Goal: Obtain resource: Download file/media

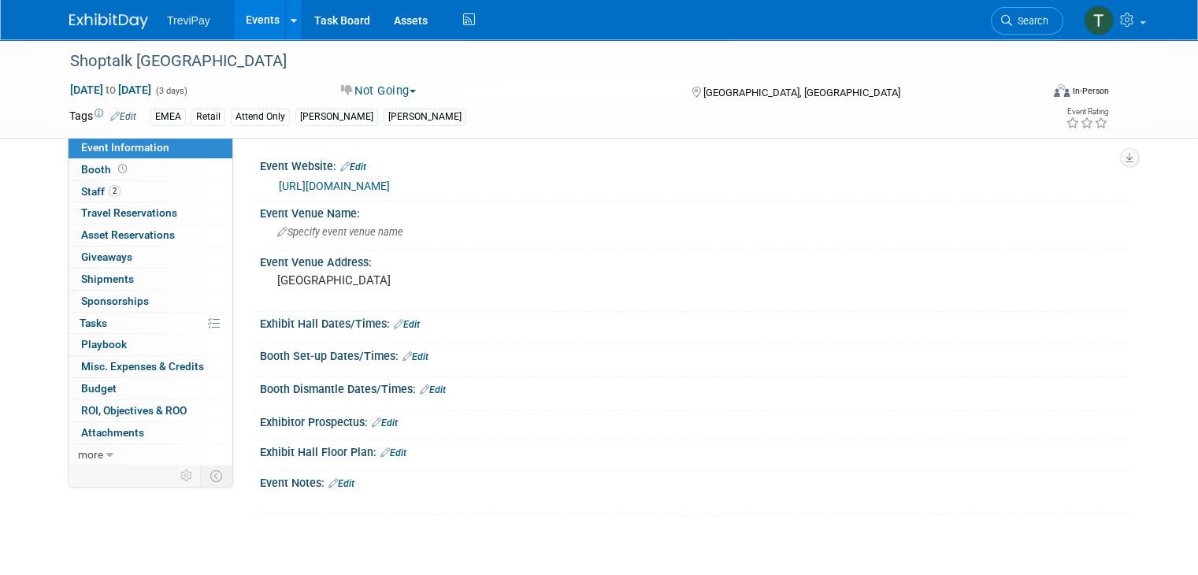
click at [252, 20] on link "Events" at bounding box center [262, 19] width 57 height 39
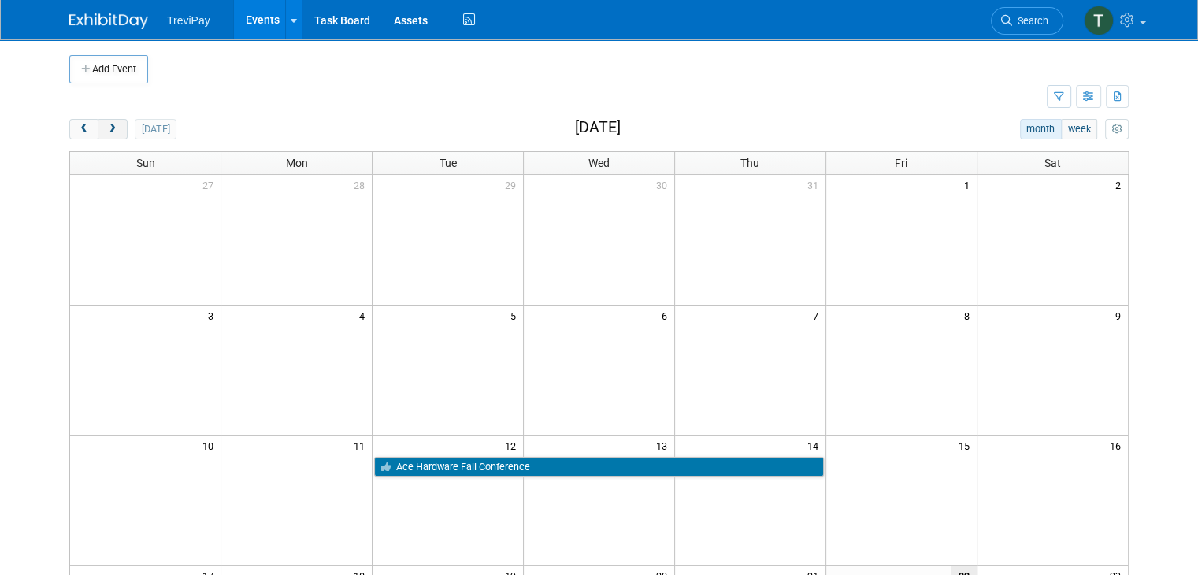
click at [106, 129] on span "next" at bounding box center [112, 129] width 12 height 10
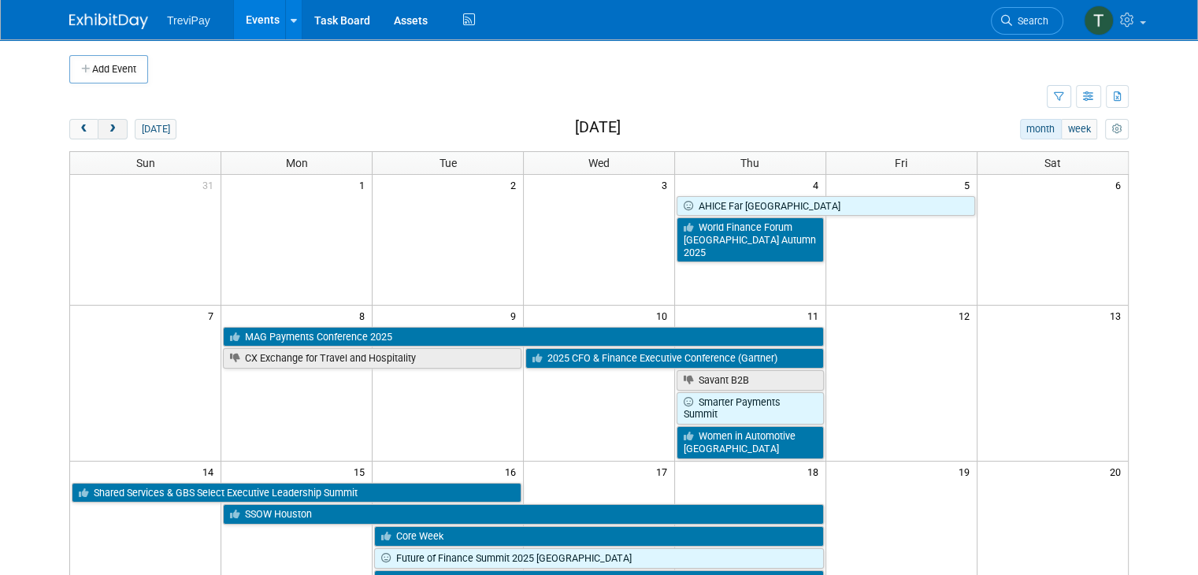
click at [106, 129] on span "next" at bounding box center [112, 129] width 12 height 10
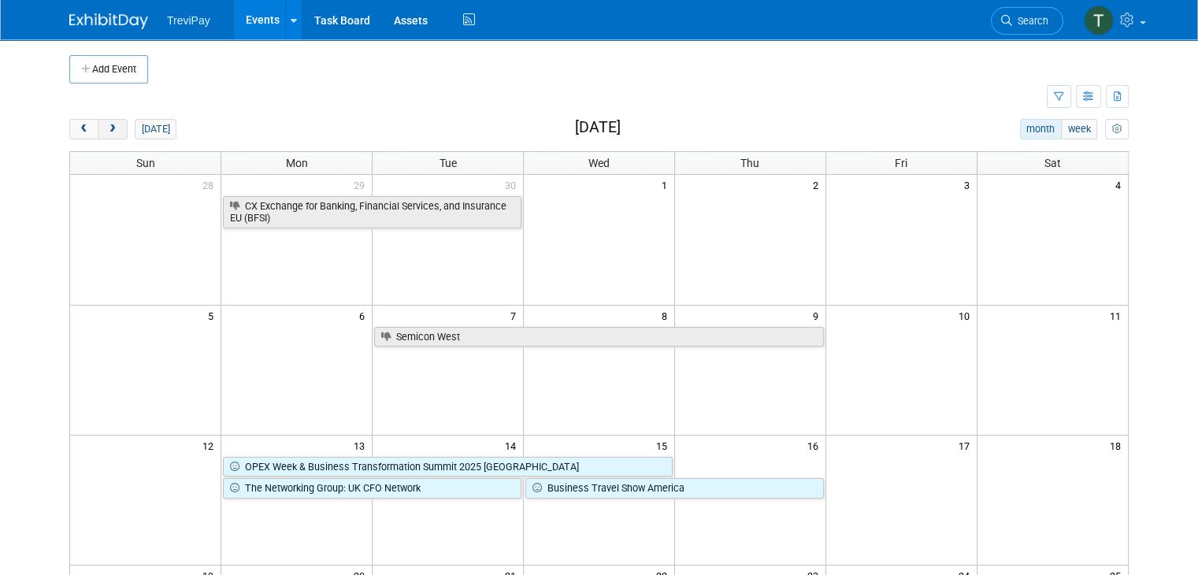
click at [106, 129] on span "next" at bounding box center [112, 129] width 12 height 10
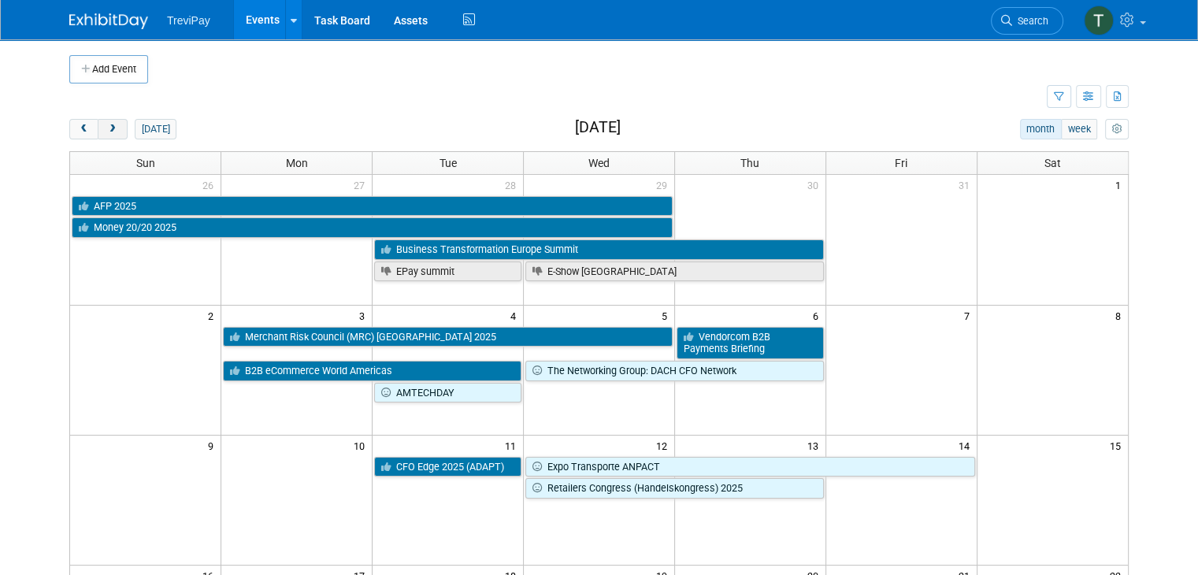
click at [106, 129] on span "next" at bounding box center [112, 129] width 12 height 10
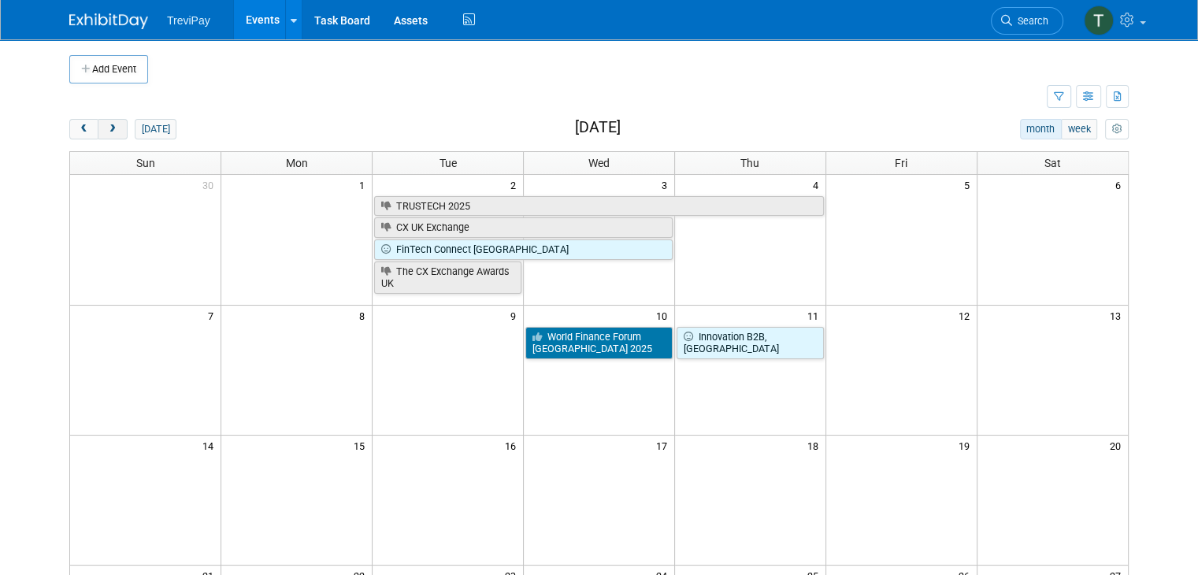
click at [106, 129] on span "next" at bounding box center [112, 129] width 12 height 10
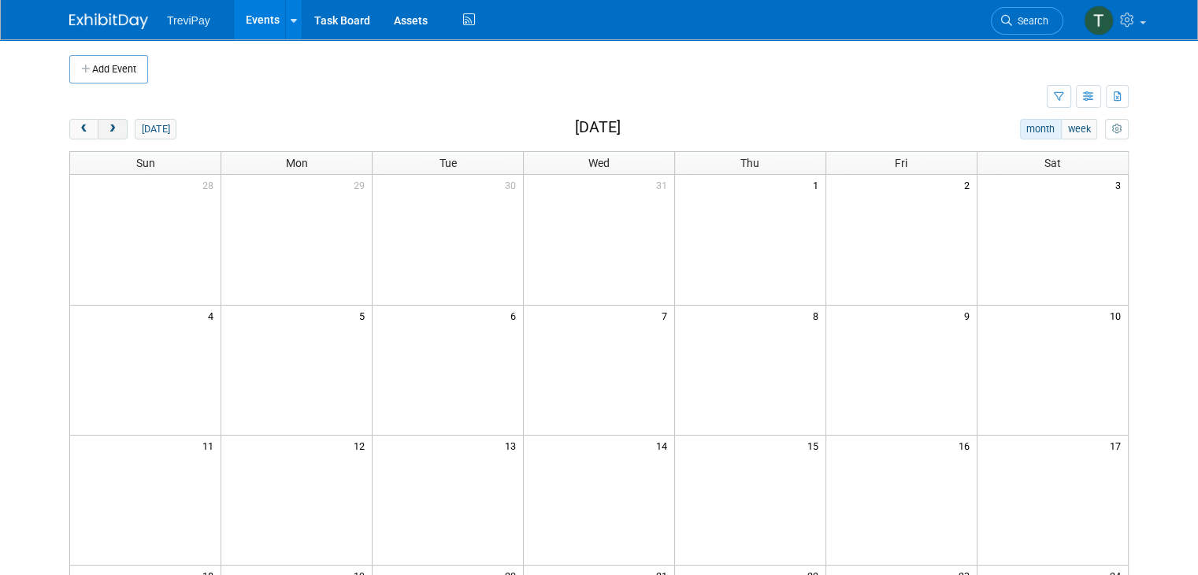
click at [106, 129] on span "next" at bounding box center [112, 129] width 12 height 10
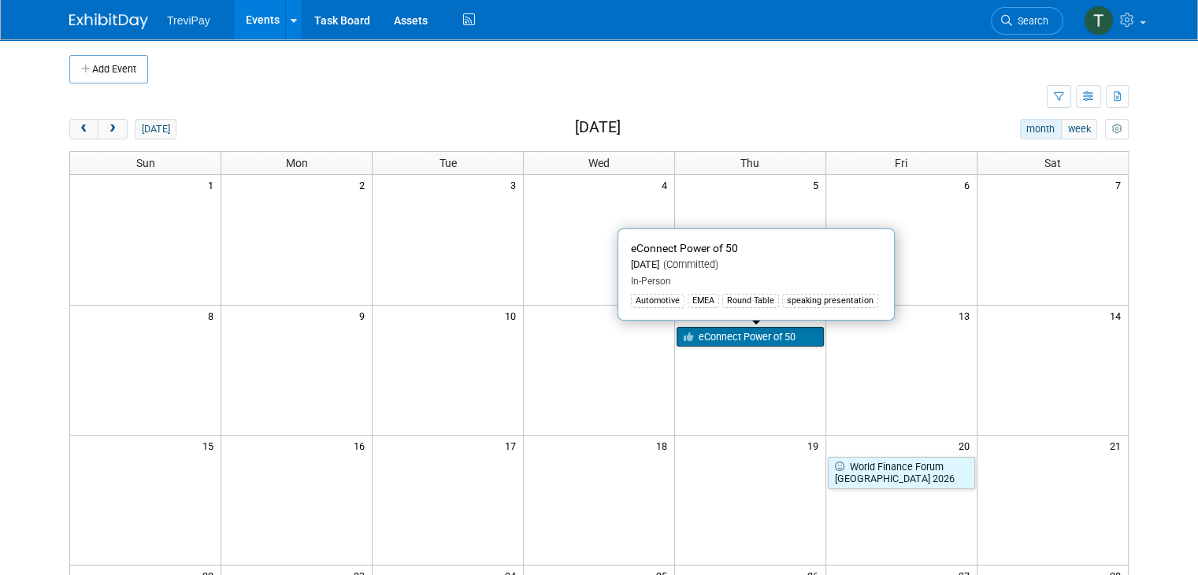
click at [721, 335] on link "eConnect Power of 50" at bounding box center [749, 337] width 147 height 20
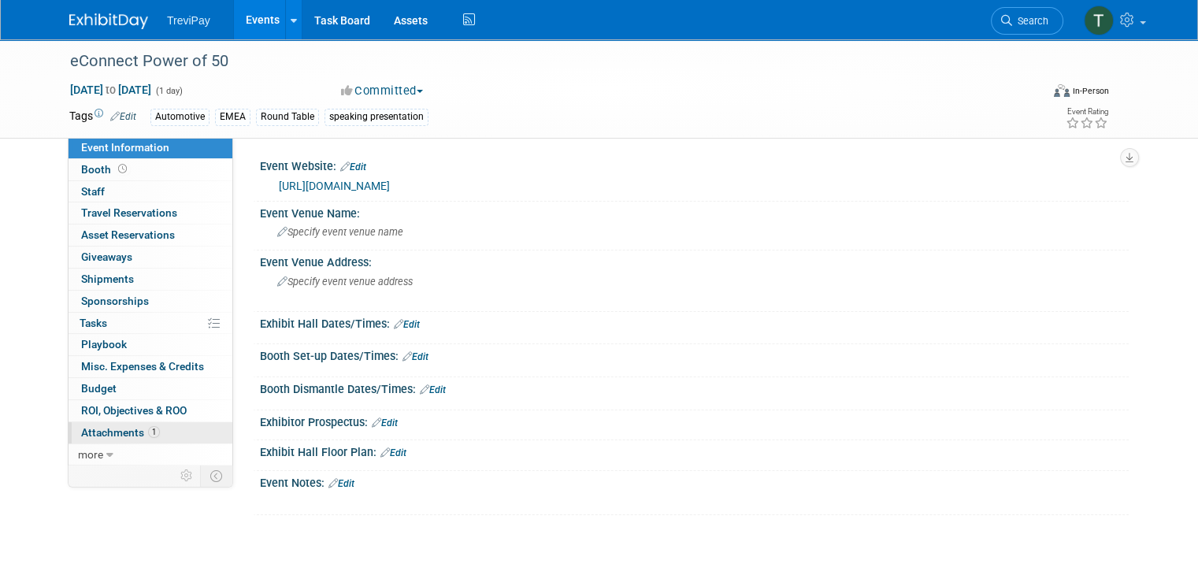
click at [120, 426] on span "Attachments 1" at bounding box center [120, 432] width 79 height 13
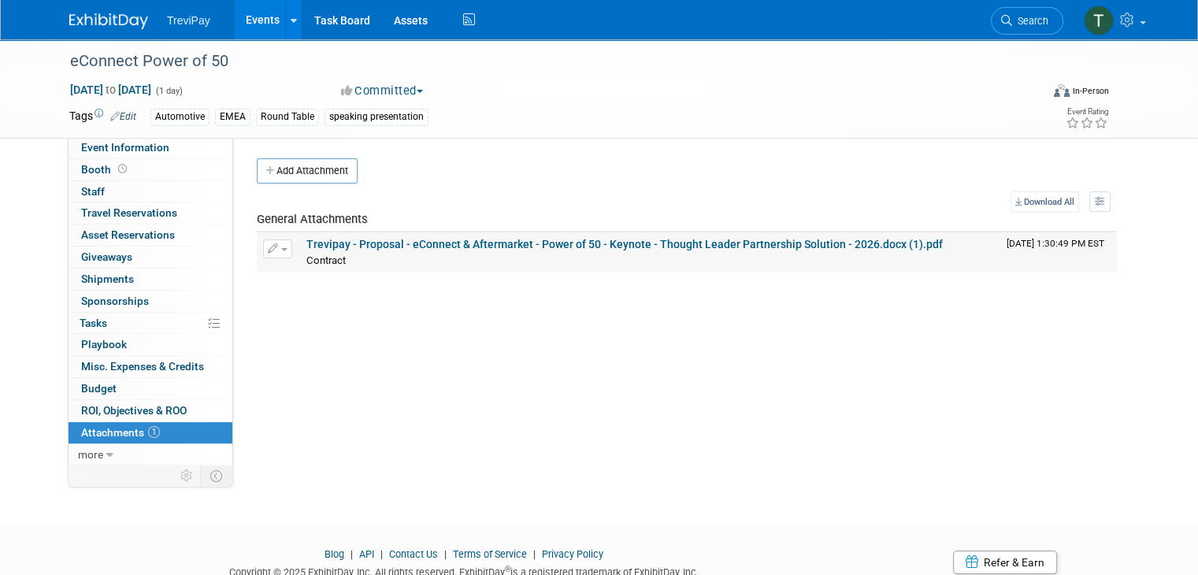
click at [345, 248] on link "Trevipay - Proposal - eConnect & Aftermarket - Power of 50 - Keynote - Thought …" at bounding box center [624, 244] width 636 height 13
